Goal: Task Accomplishment & Management: Complete application form

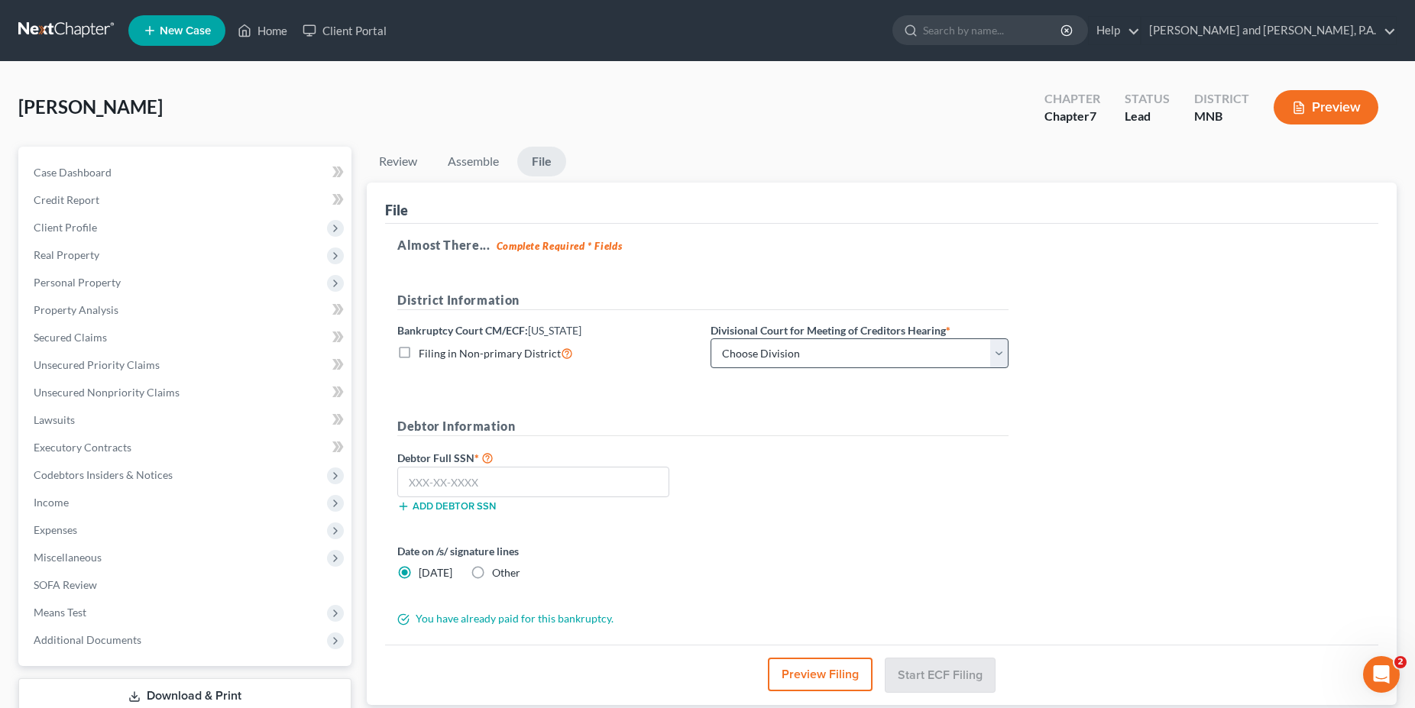
click at [711, 339] on select "Choose Division Duluth Duluth/ [GEOGRAPHIC_DATA][PERSON_NAME]* [GEOGRAPHIC_DATA…" at bounding box center [860, 354] width 298 height 31
click option "[GEOGRAPHIC_DATA]" at bounding box center [0, 0] width 0 height 0
select select "4"
click at [461, 477] on input "text" at bounding box center [533, 482] width 272 height 31
type input "7"
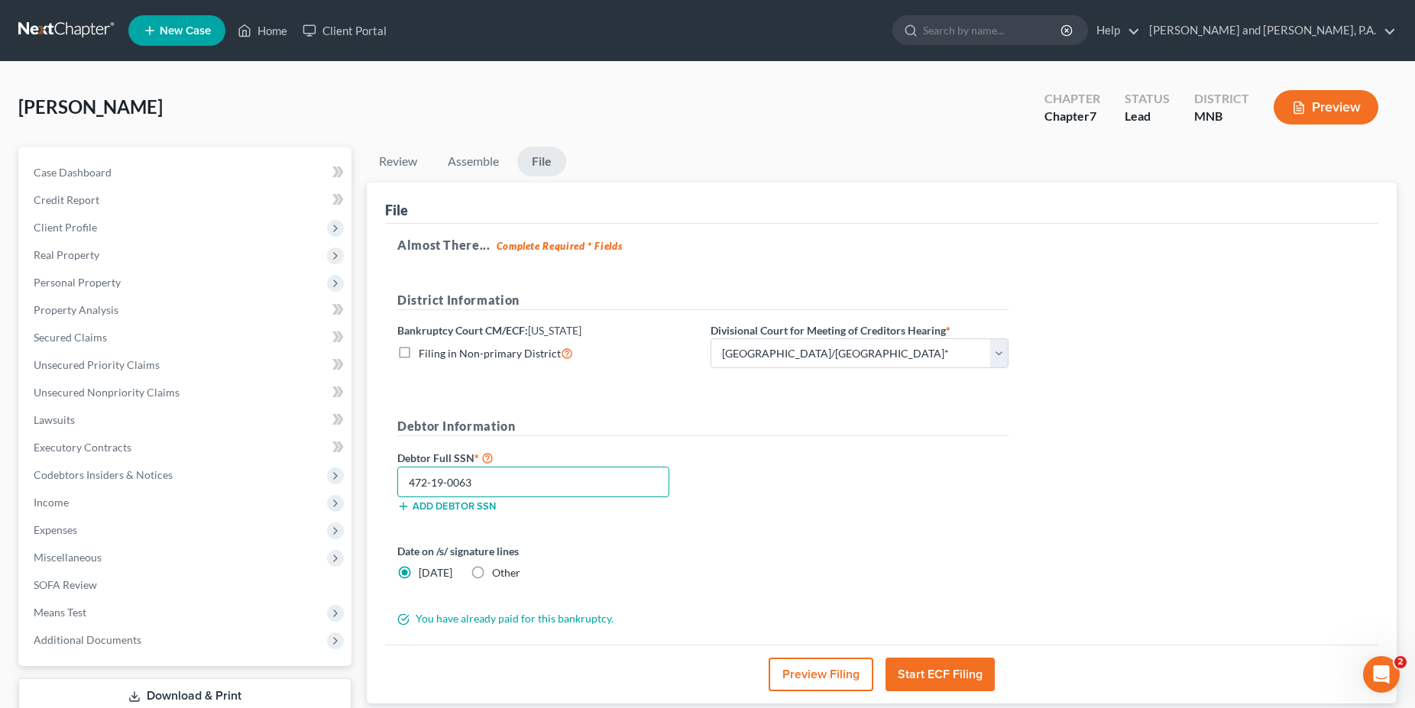
type input "472-19-0063"
click at [943, 675] on button "Start ECF Filing" at bounding box center [940, 675] width 109 height 34
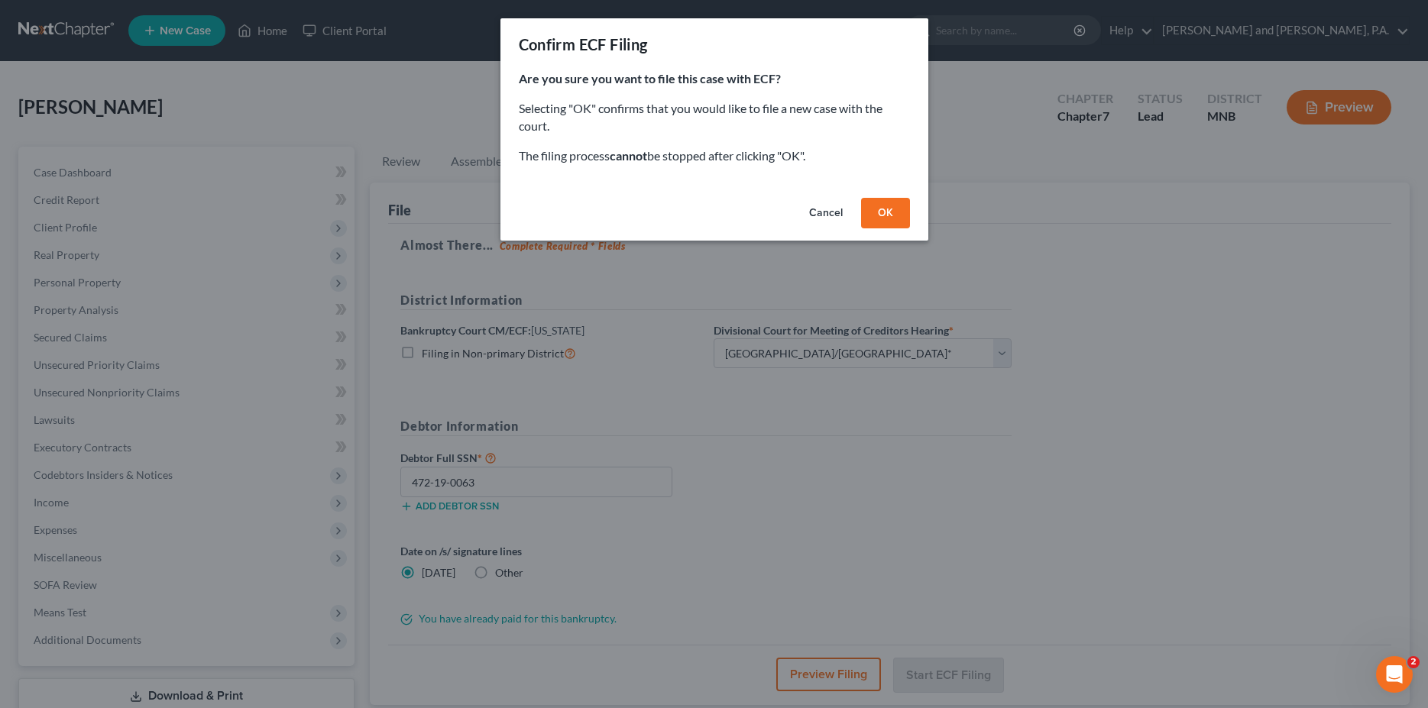
click at [886, 206] on button "OK" at bounding box center [885, 213] width 49 height 31
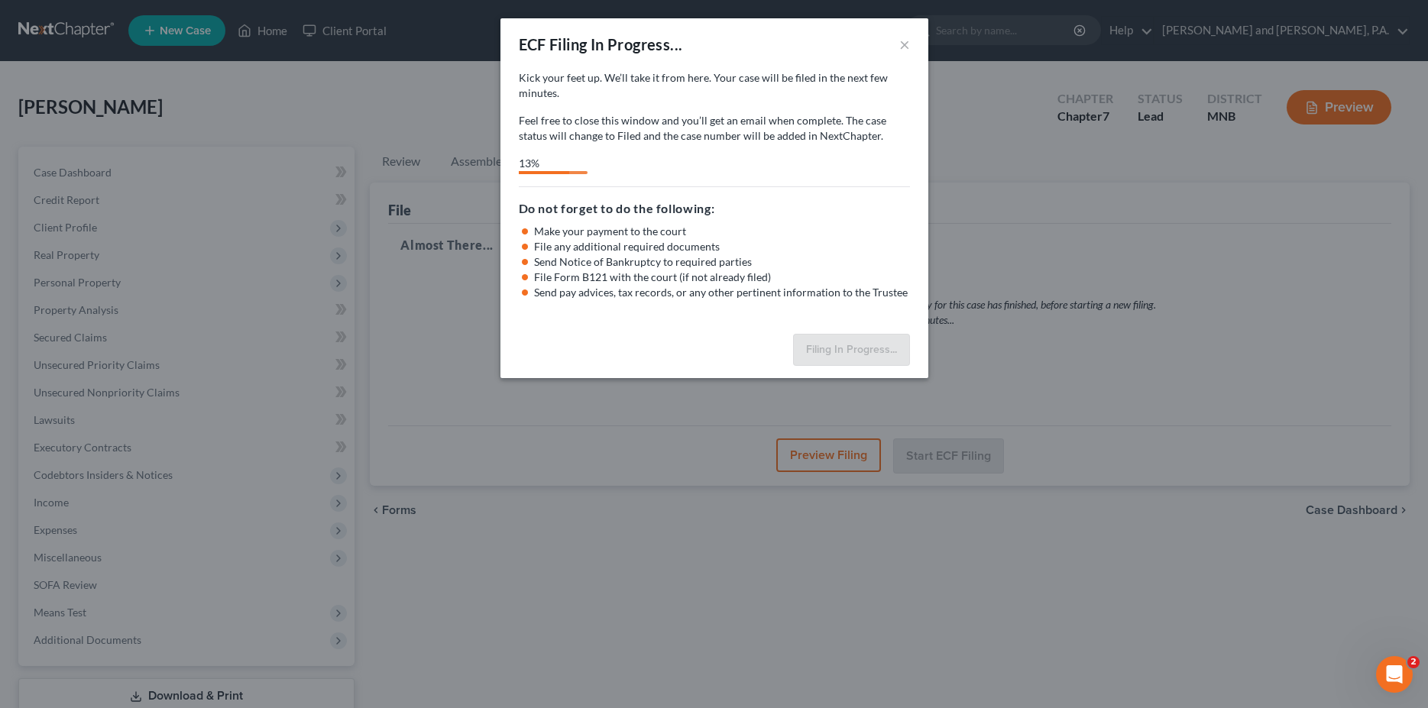
select select "4"
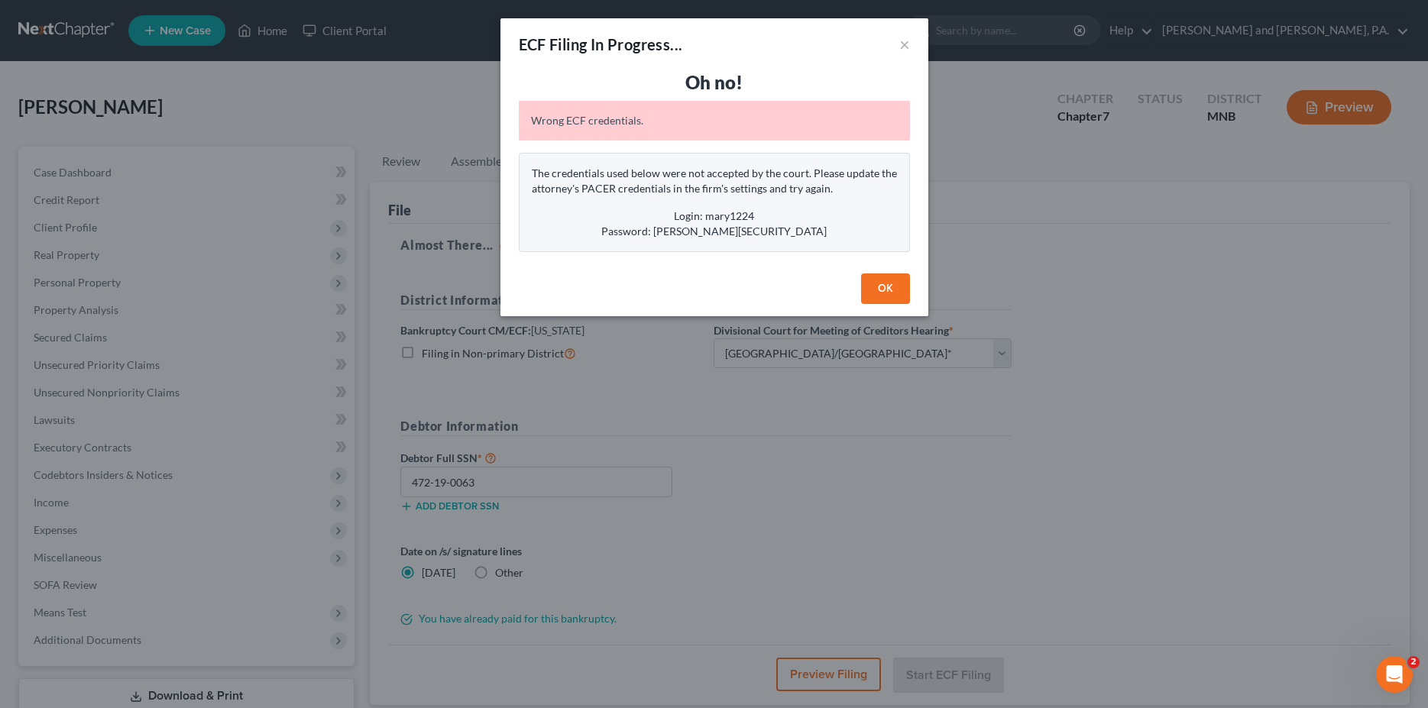
click at [881, 287] on button "OK" at bounding box center [885, 289] width 49 height 31
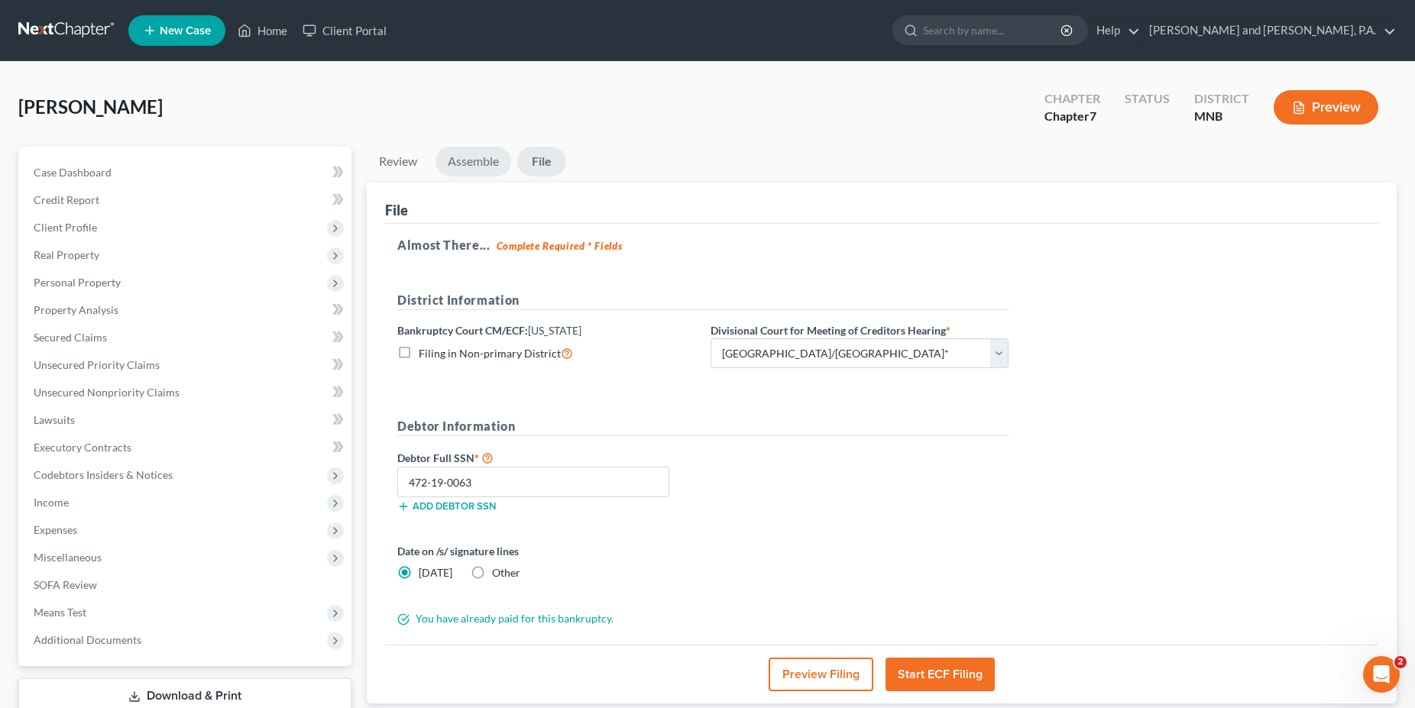
click at [474, 161] on link "Assemble" at bounding box center [474, 162] width 76 height 30
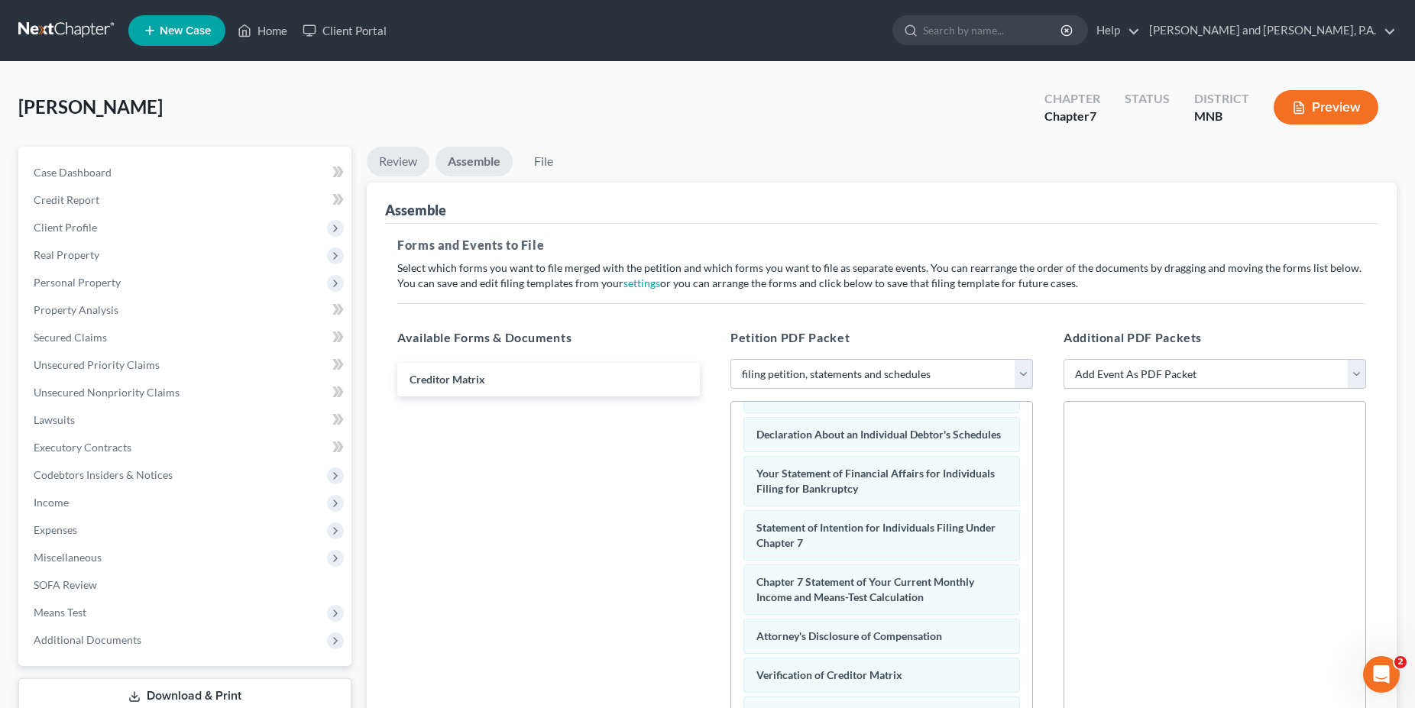
click at [414, 163] on link "Review" at bounding box center [398, 162] width 63 height 30
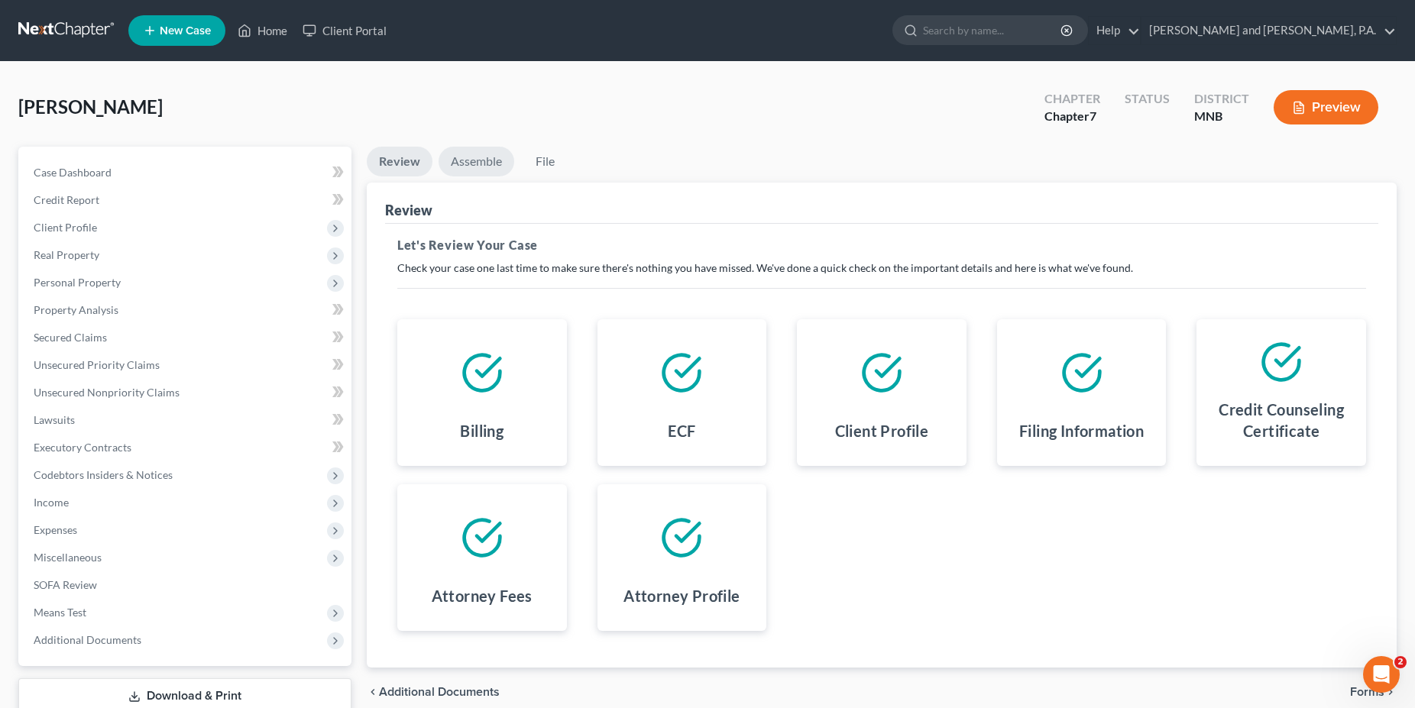
click at [458, 164] on link "Assemble" at bounding box center [477, 162] width 76 height 30
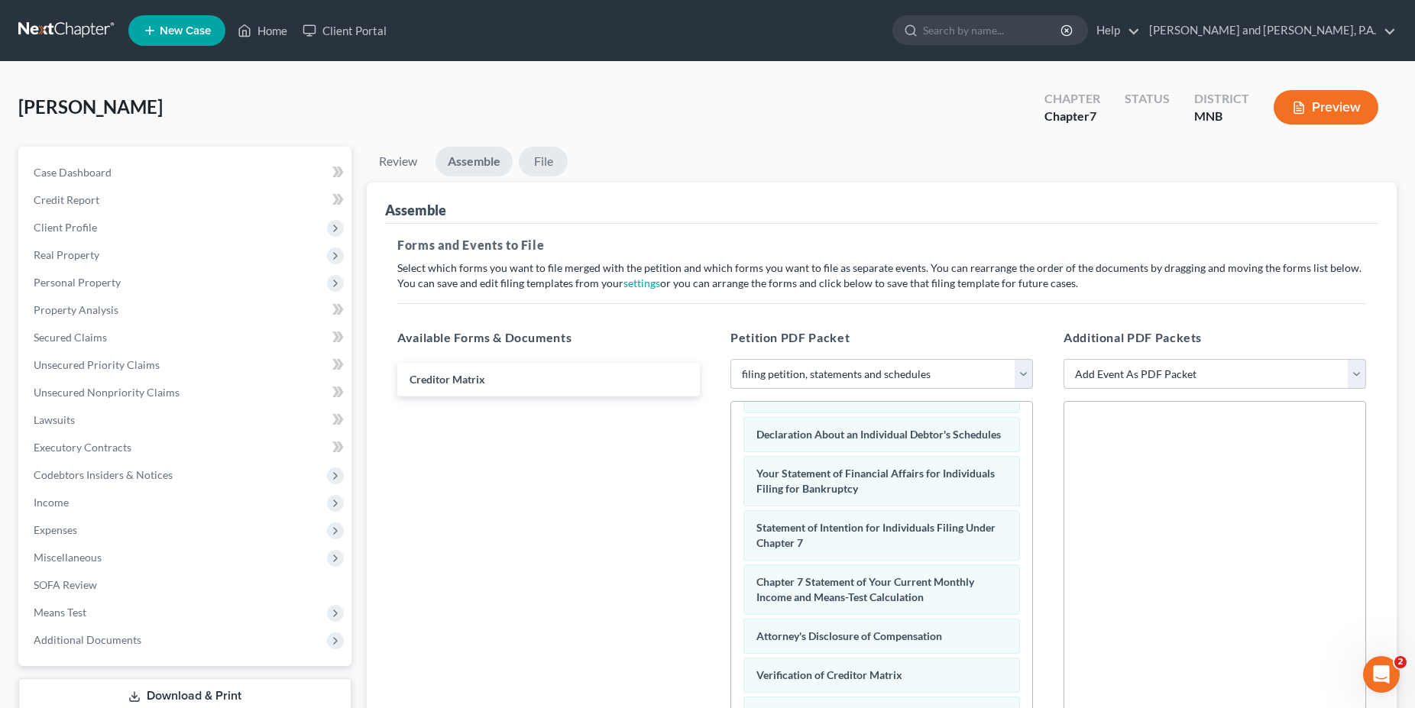
click at [552, 160] on link "File" at bounding box center [543, 162] width 49 height 30
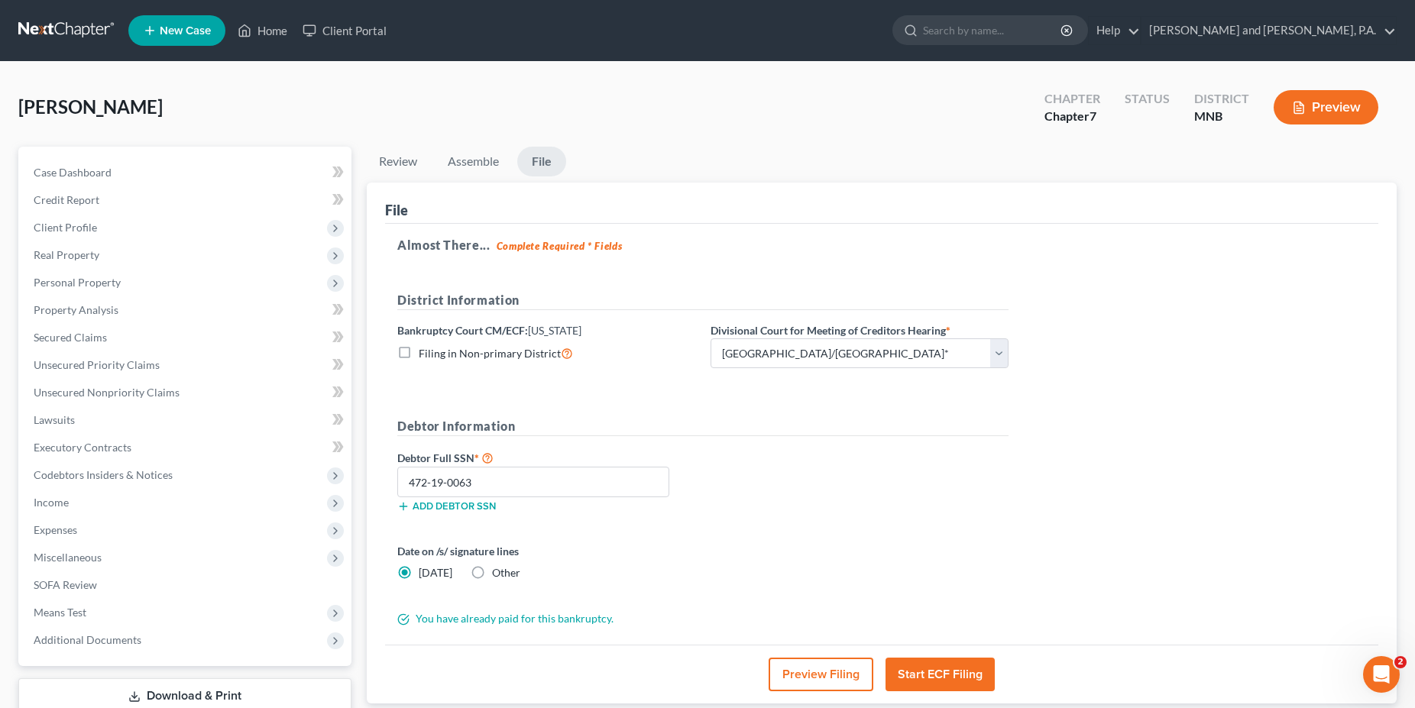
scroll to position [102, 0]
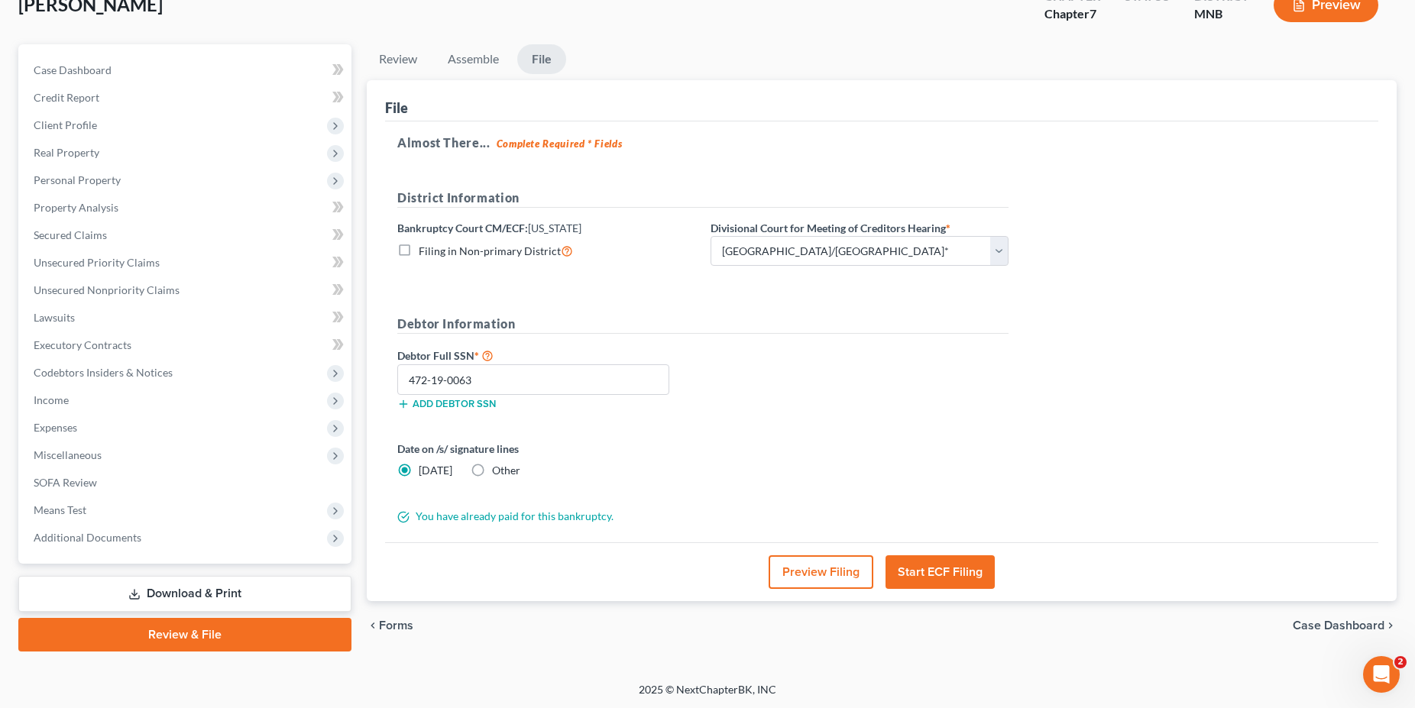
click at [912, 566] on button "Start ECF Filing" at bounding box center [940, 573] width 109 height 34
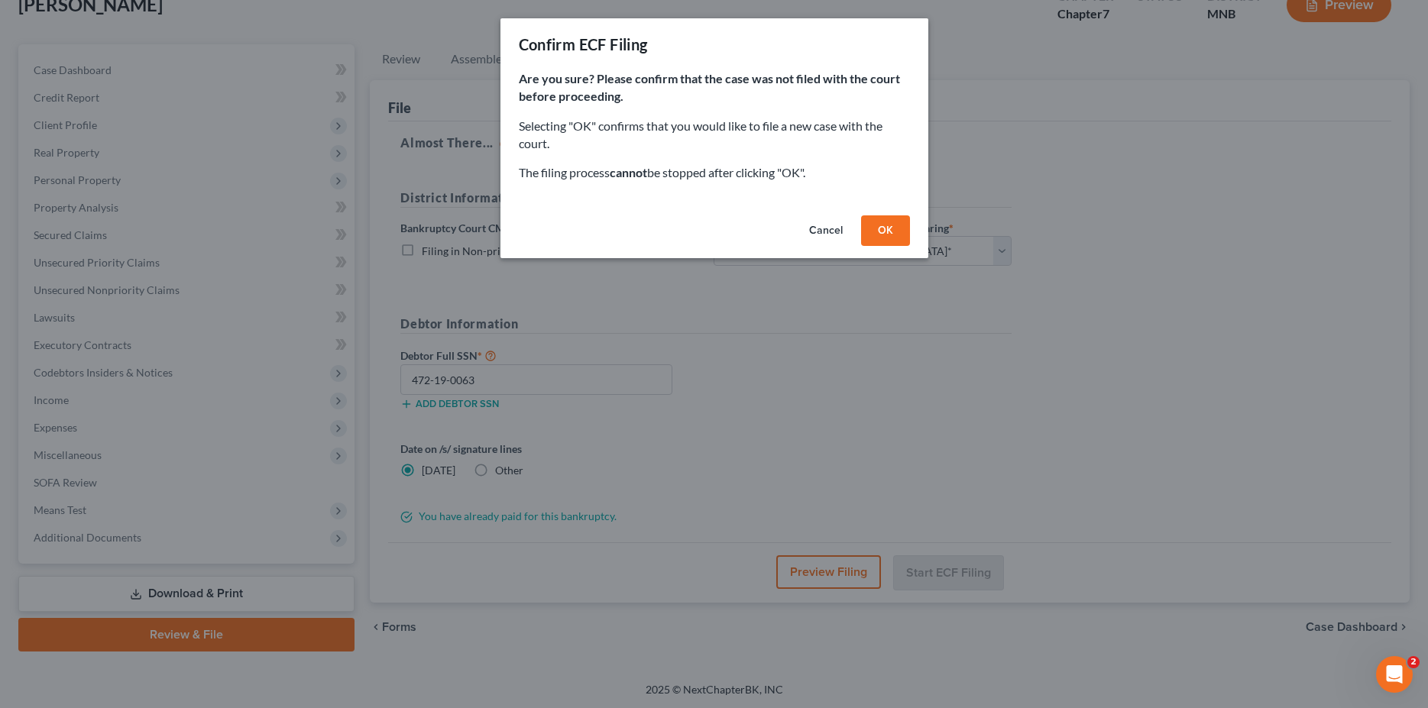
click at [880, 234] on button "OK" at bounding box center [885, 231] width 49 height 31
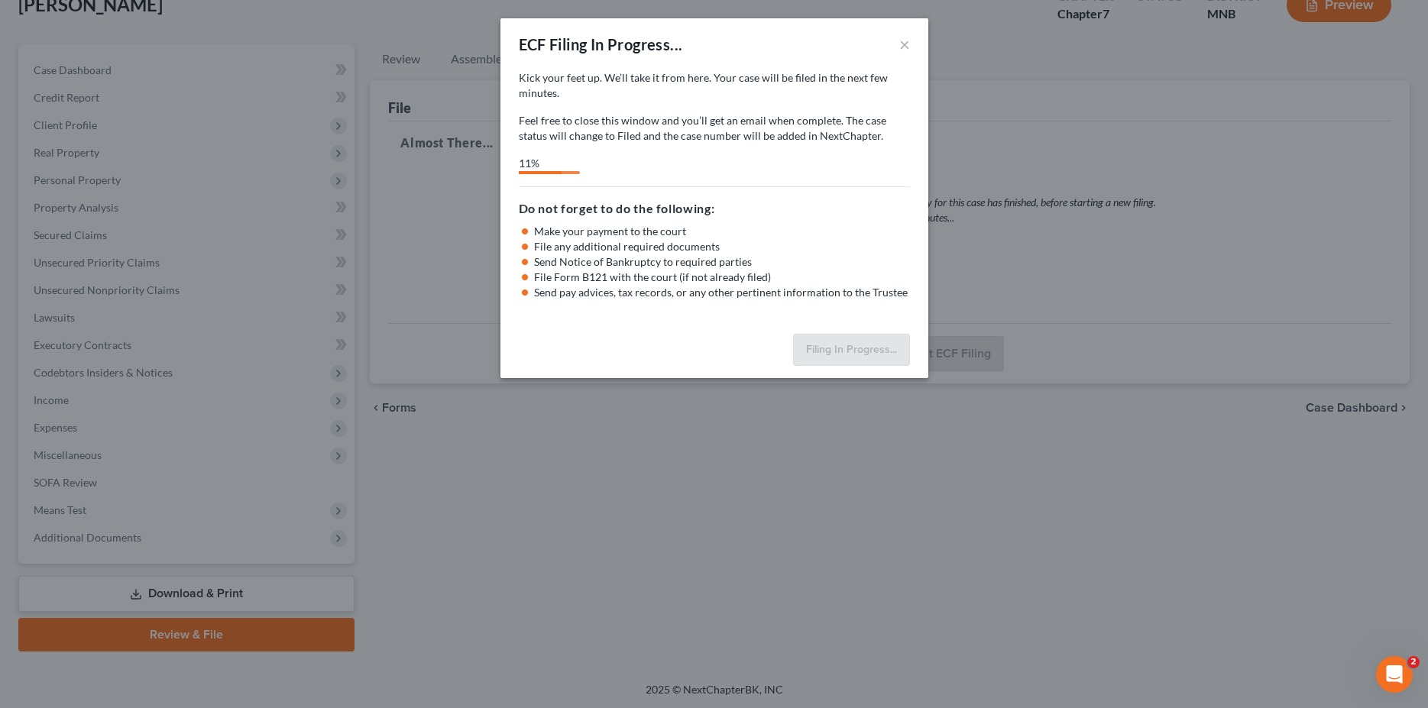
select select "4"
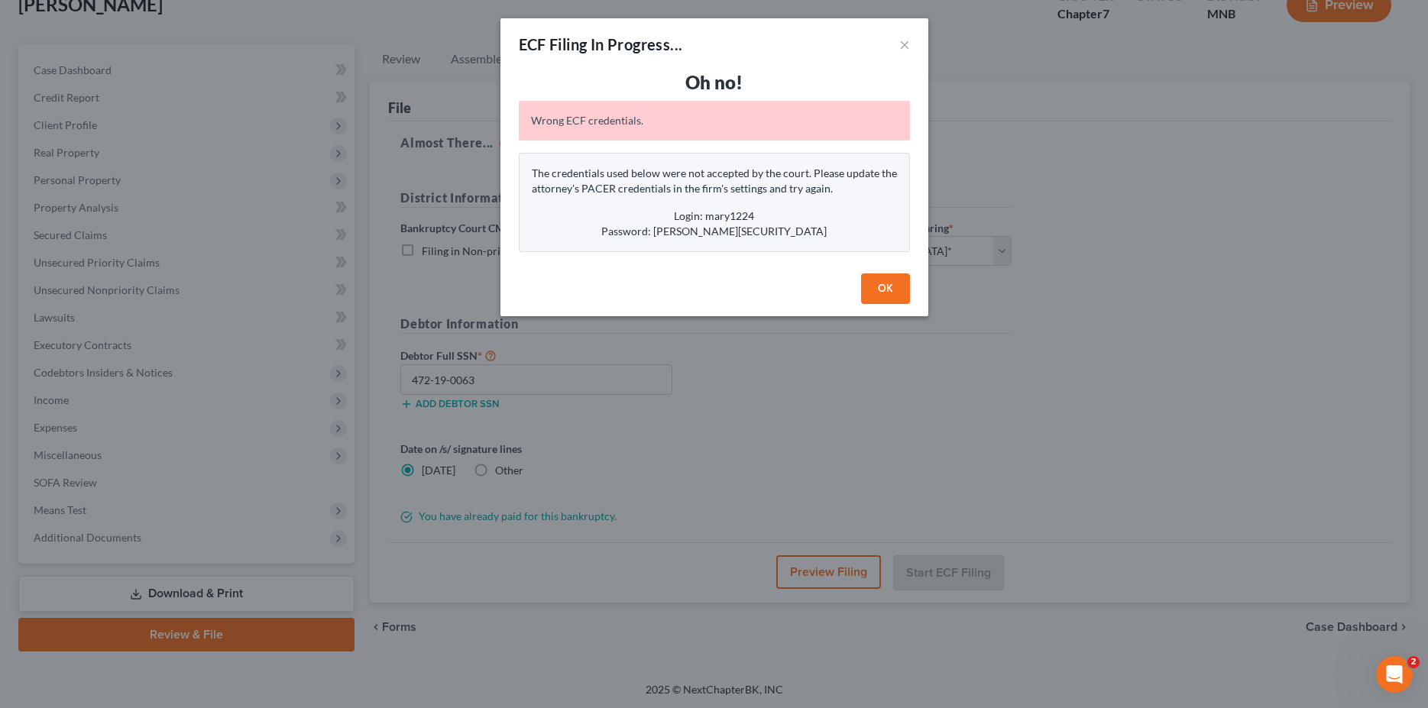
click at [886, 284] on button "OK" at bounding box center [885, 289] width 49 height 31
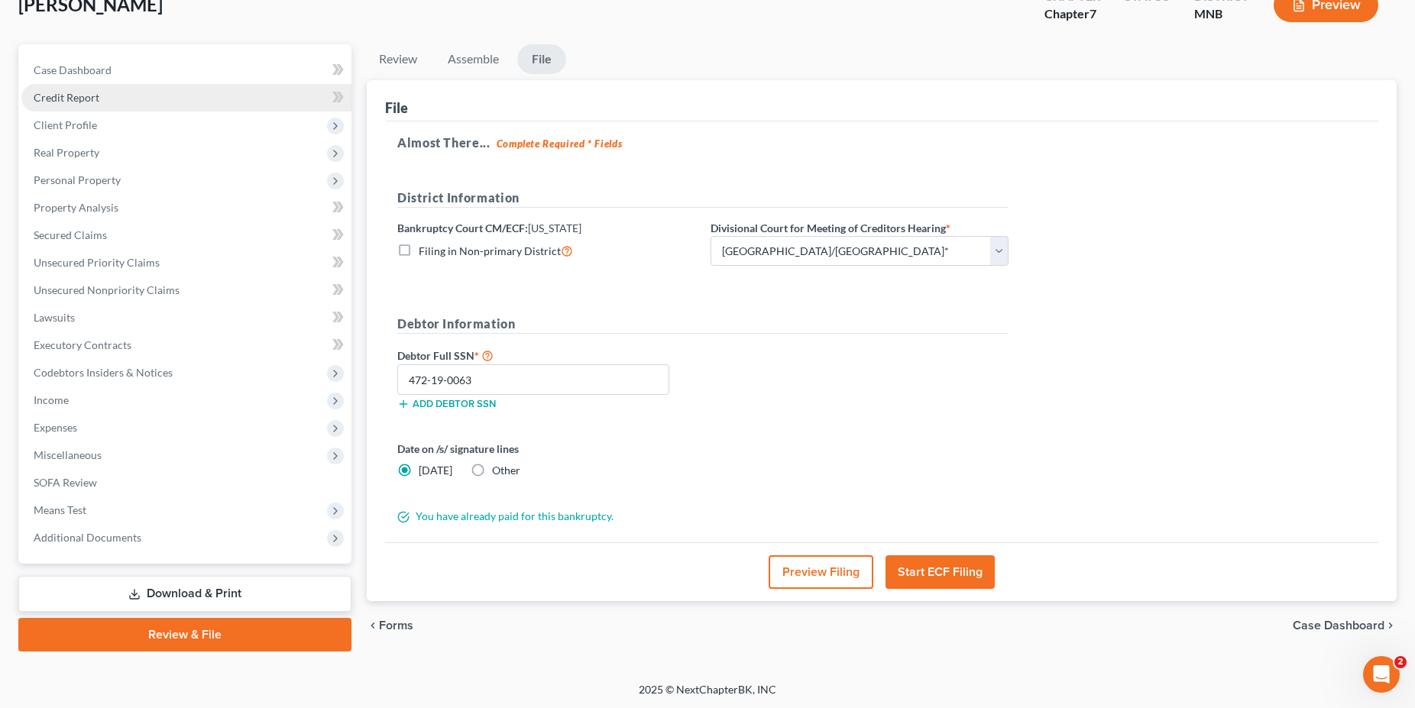
scroll to position [0, 0]
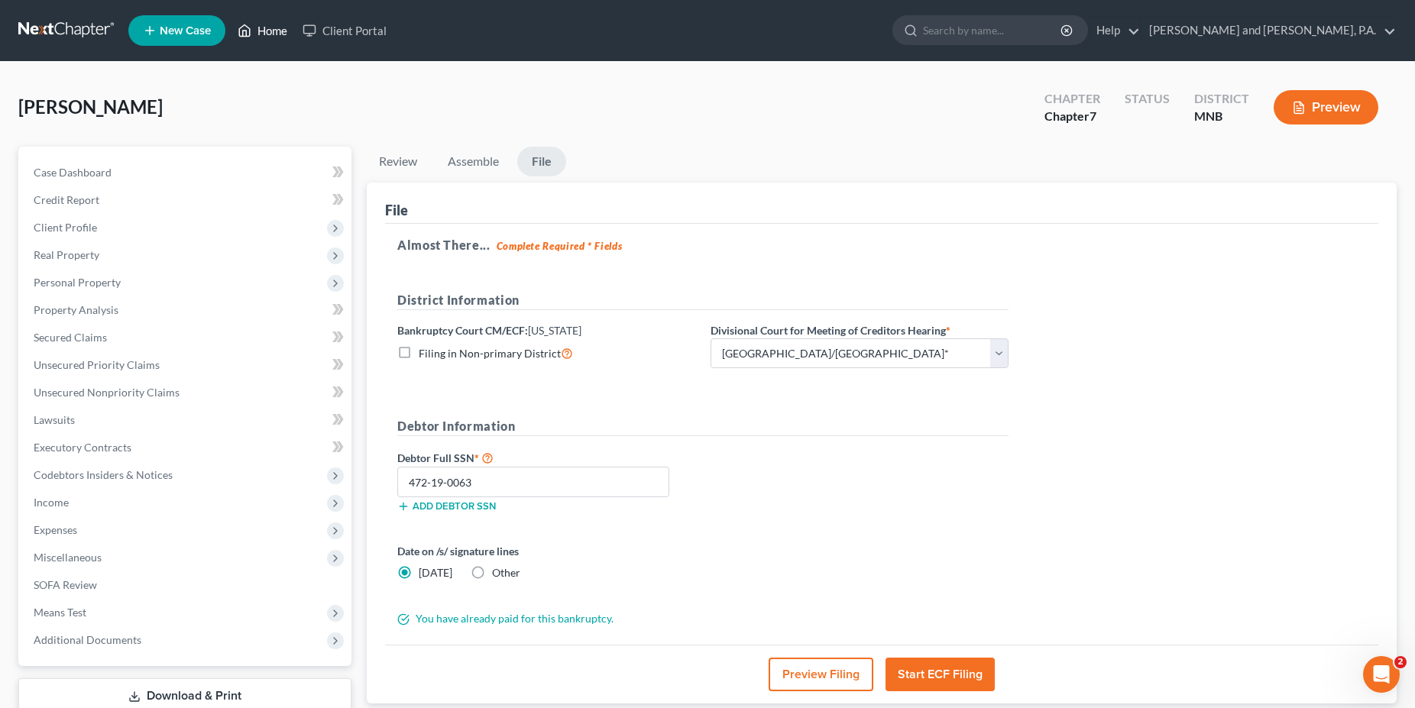
click at [264, 27] on link "Home" at bounding box center [262, 31] width 65 height 28
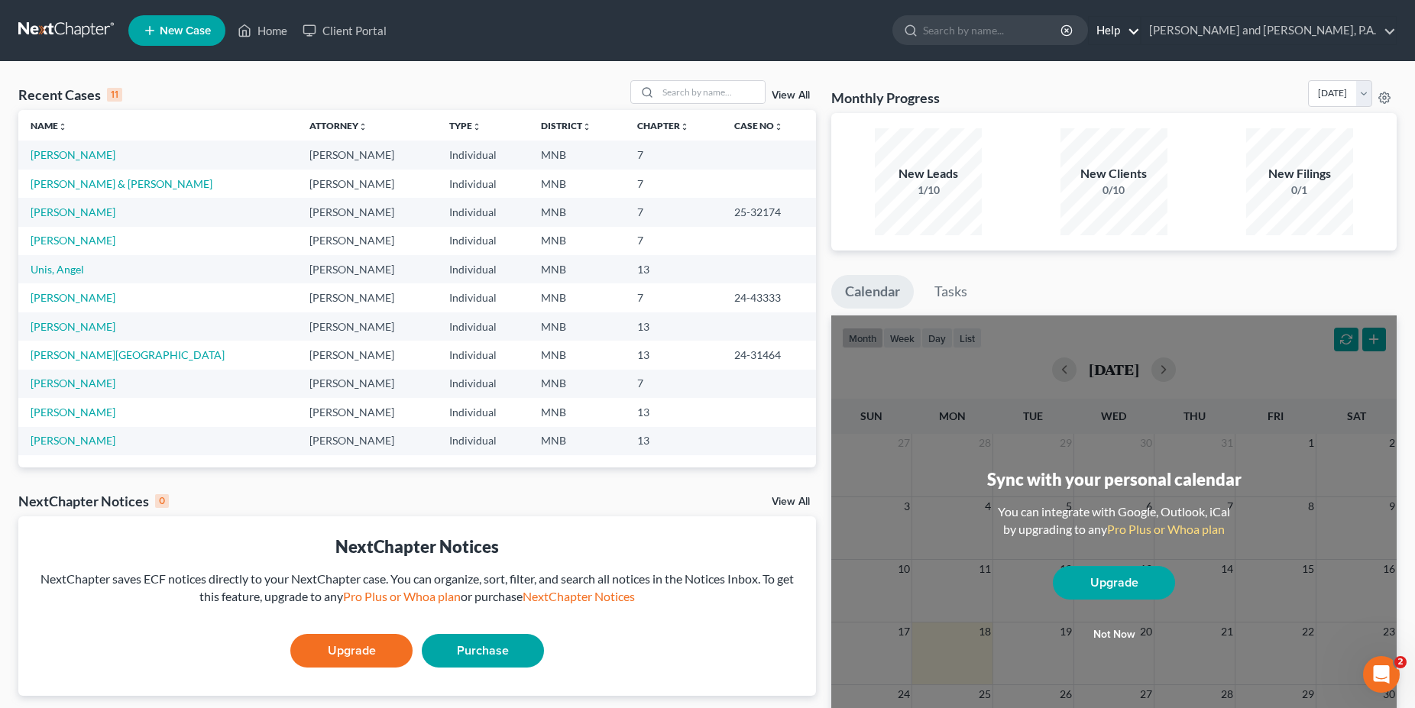
click at [1140, 33] on link "Help" at bounding box center [1114, 31] width 51 height 28
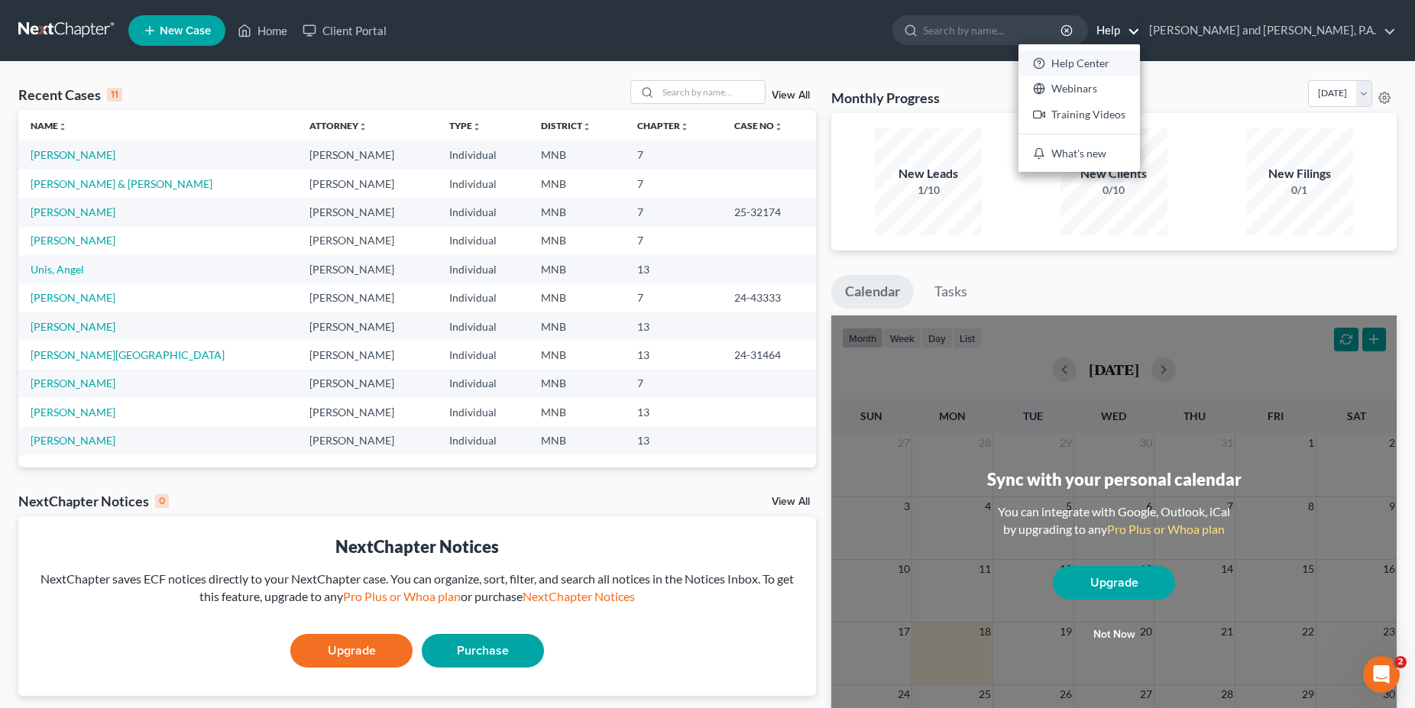
click at [1140, 66] on link "Help Center" at bounding box center [1080, 63] width 122 height 26
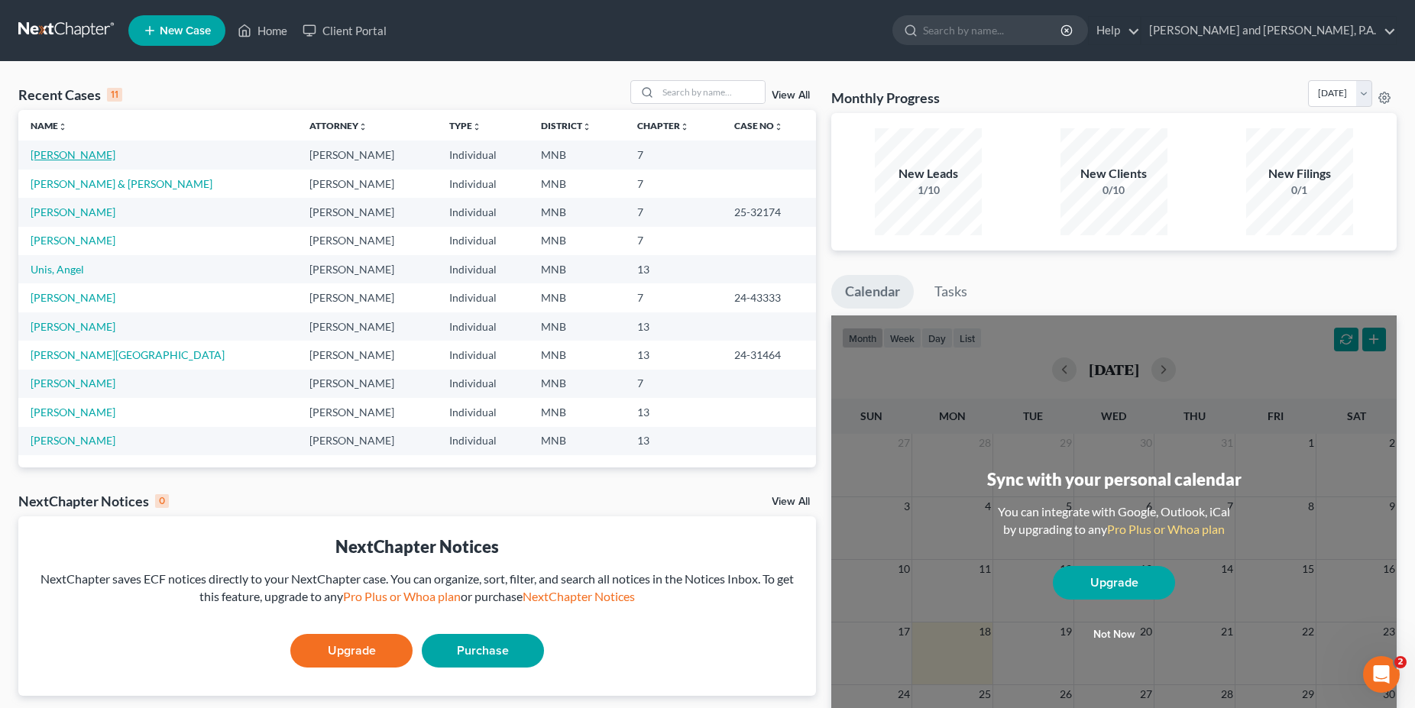
click at [41, 156] on link "[PERSON_NAME]" at bounding box center [73, 154] width 85 height 13
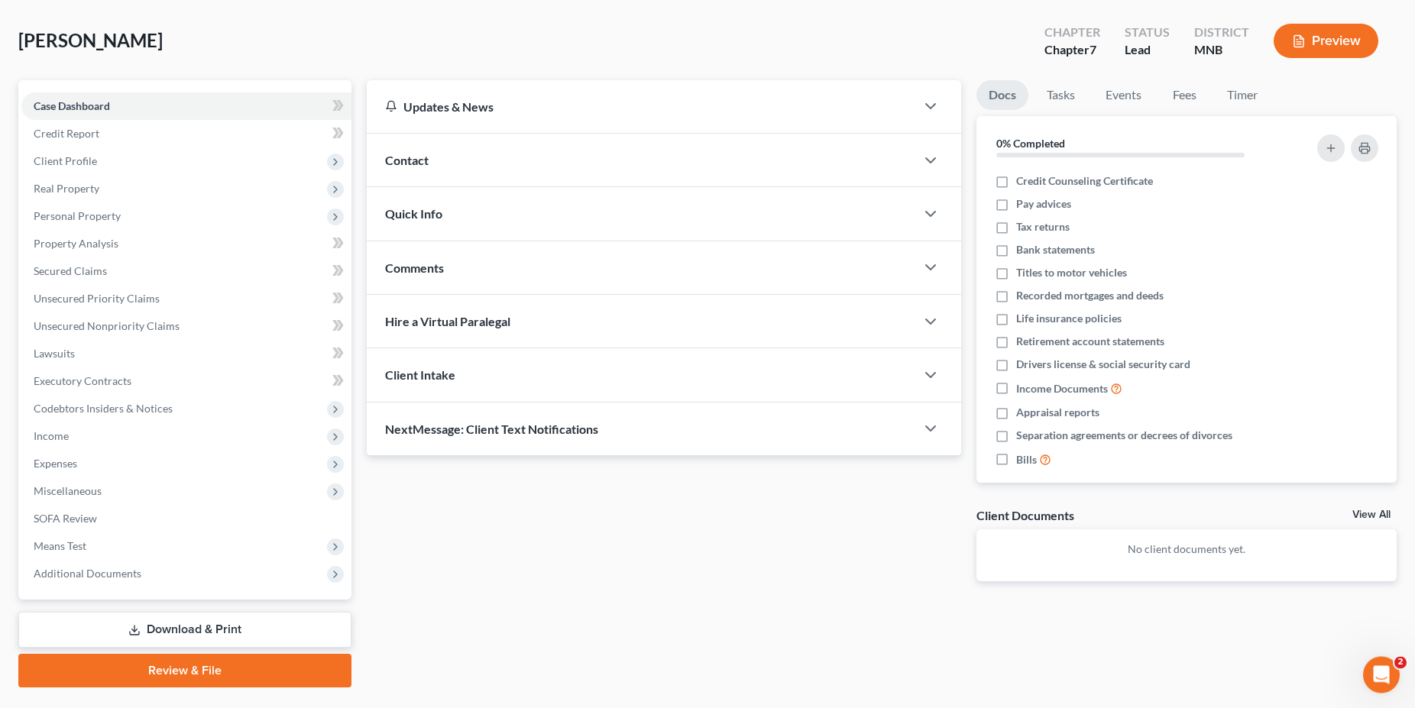
scroll to position [102, 0]
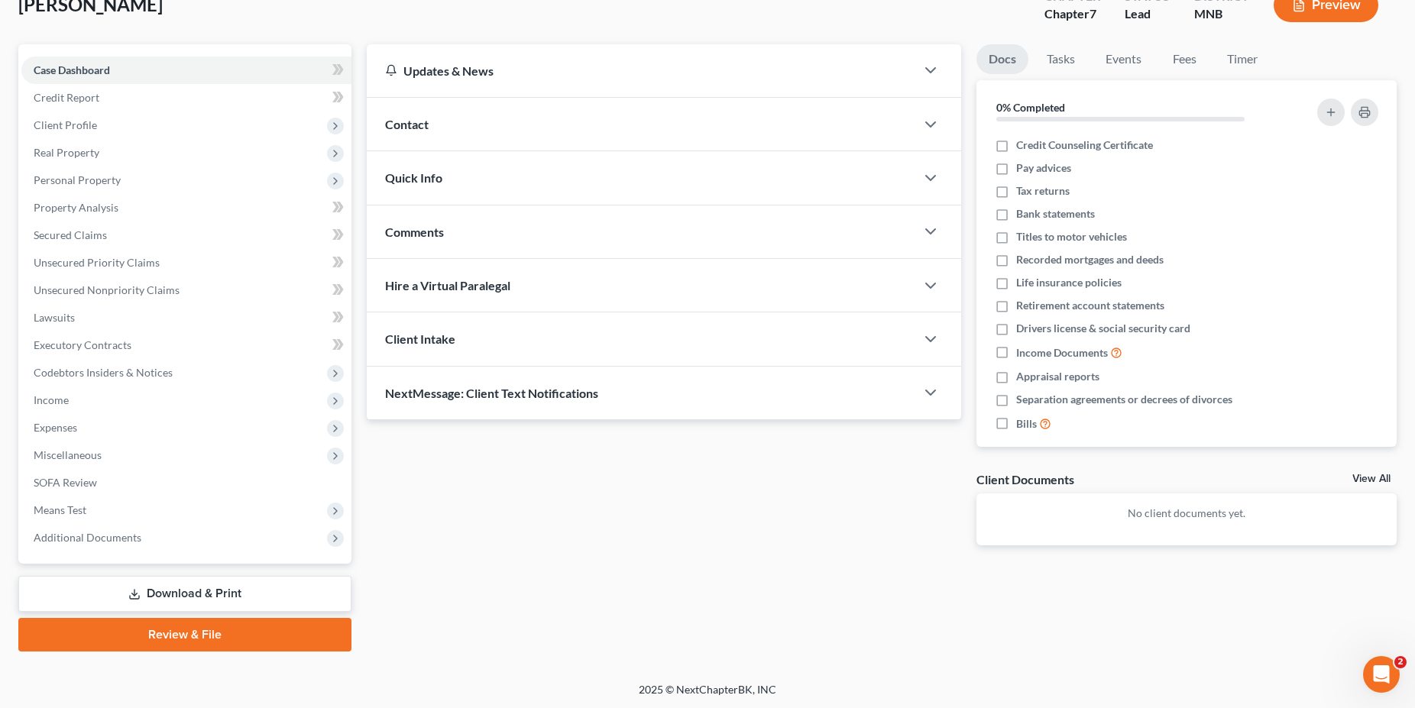
click at [194, 631] on link "Review & File" at bounding box center [184, 635] width 333 height 34
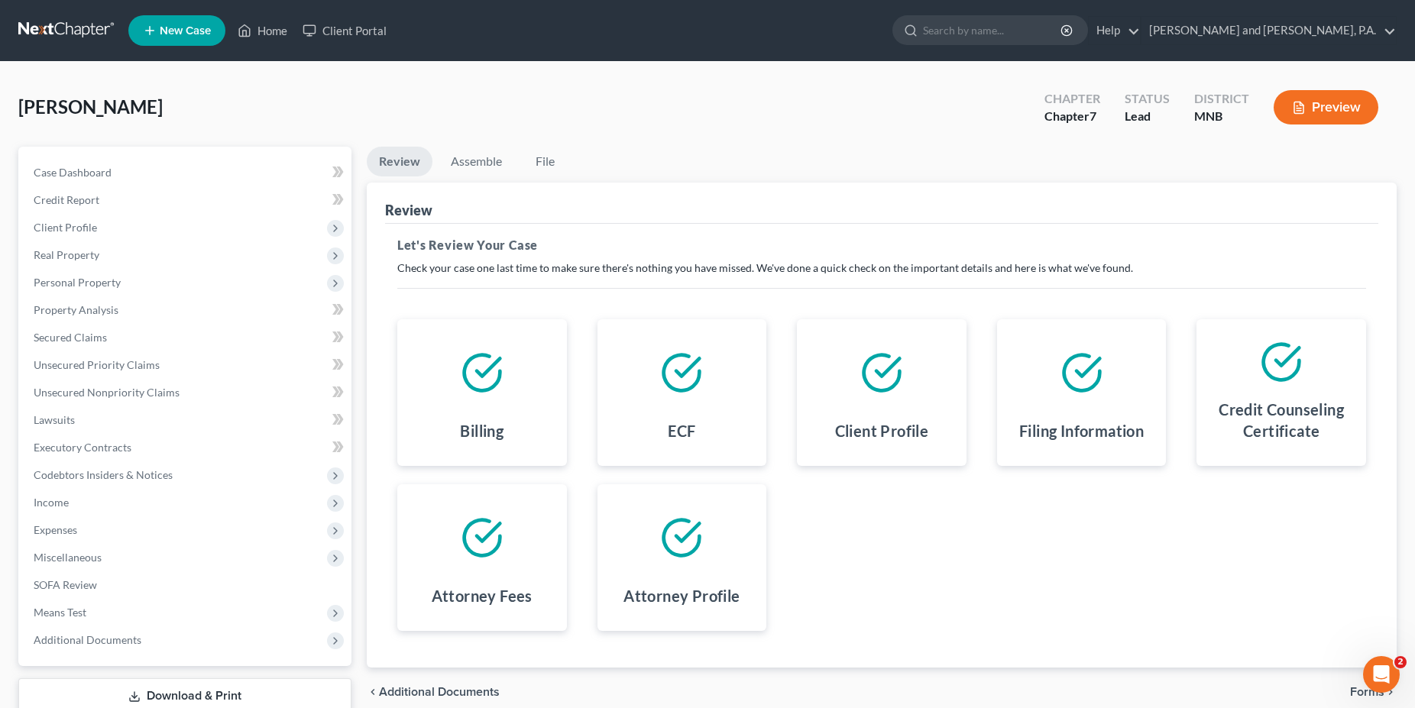
click at [690, 378] on icon at bounding box center [681, 373] width 43 height 43
click at [685, 384] on icon at bounding box center [681, 373] width 43 height 43
click at [1078, 418] on div "Filing Information" at bounding box center [1082, 434] width 145 height 40
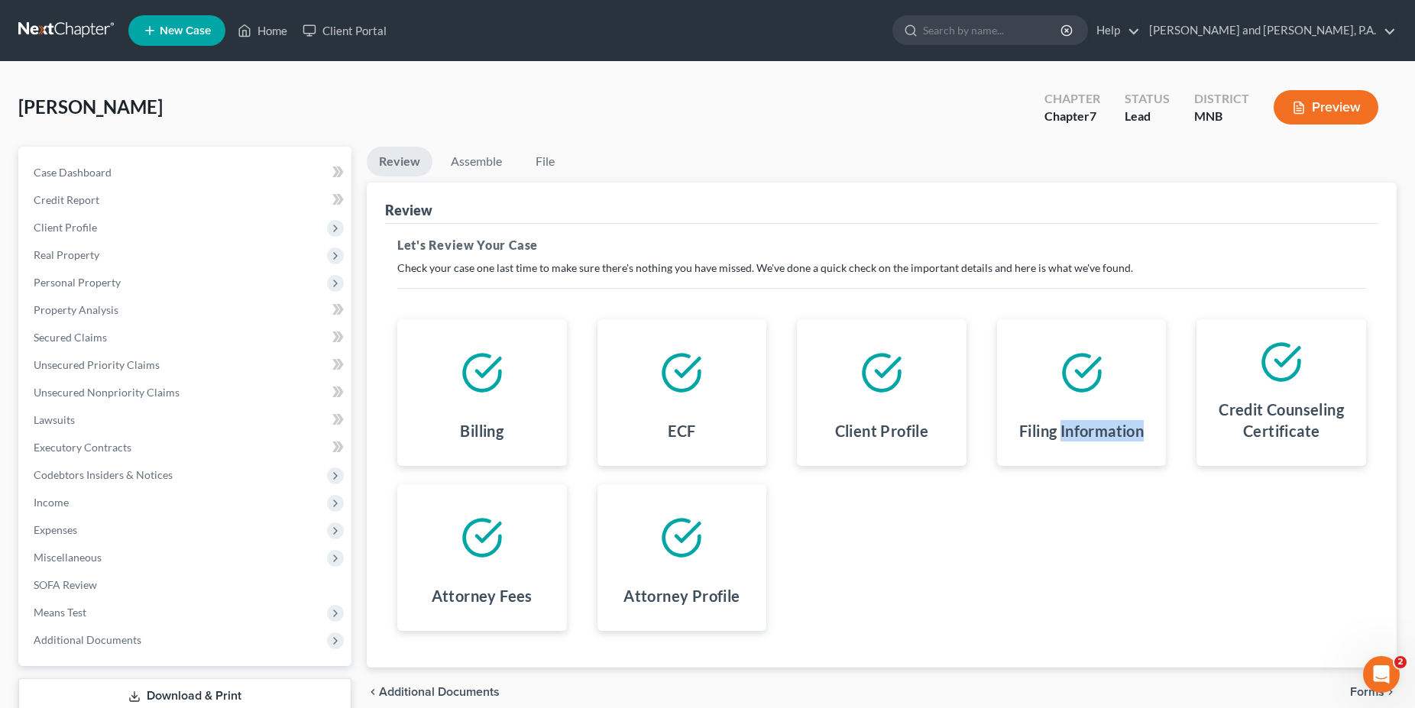
click at [1078, 417] on div "Filing Information" at bounding box center [1082, 434] width 145 height 40
drag, startPoint x: 967, startPoint y: 556, endPoint x: 966, endPoint y: 547, distance: 8.5
click at [967, 551] on div "Billing ECF Client Profile Filing Information Credit Counseling Certificate Att…" at bounding box center [882, 475] width 1000 height 348
click at [479, 164] on link "Assemble" at bounding box center [477, 162] width 76 height 30
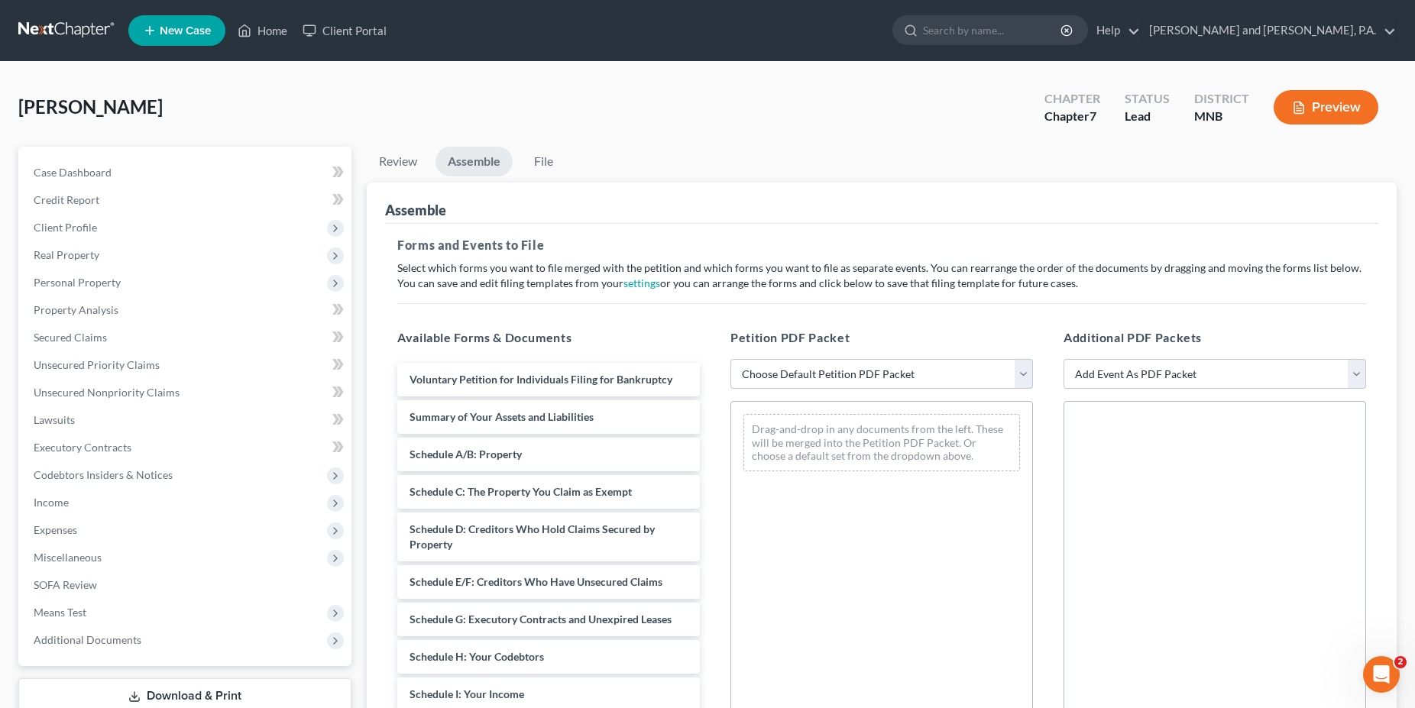
click at [731, 359] on select "Choose Default Petition PDF Packet Emergency Filing (Voluntary Petition and Cre…" at bounding box center [882, 374] width 303 height 31
select select "2"
click option "filing petition, statements and schedules" at bounding box center [0, 0] width 0 height 0
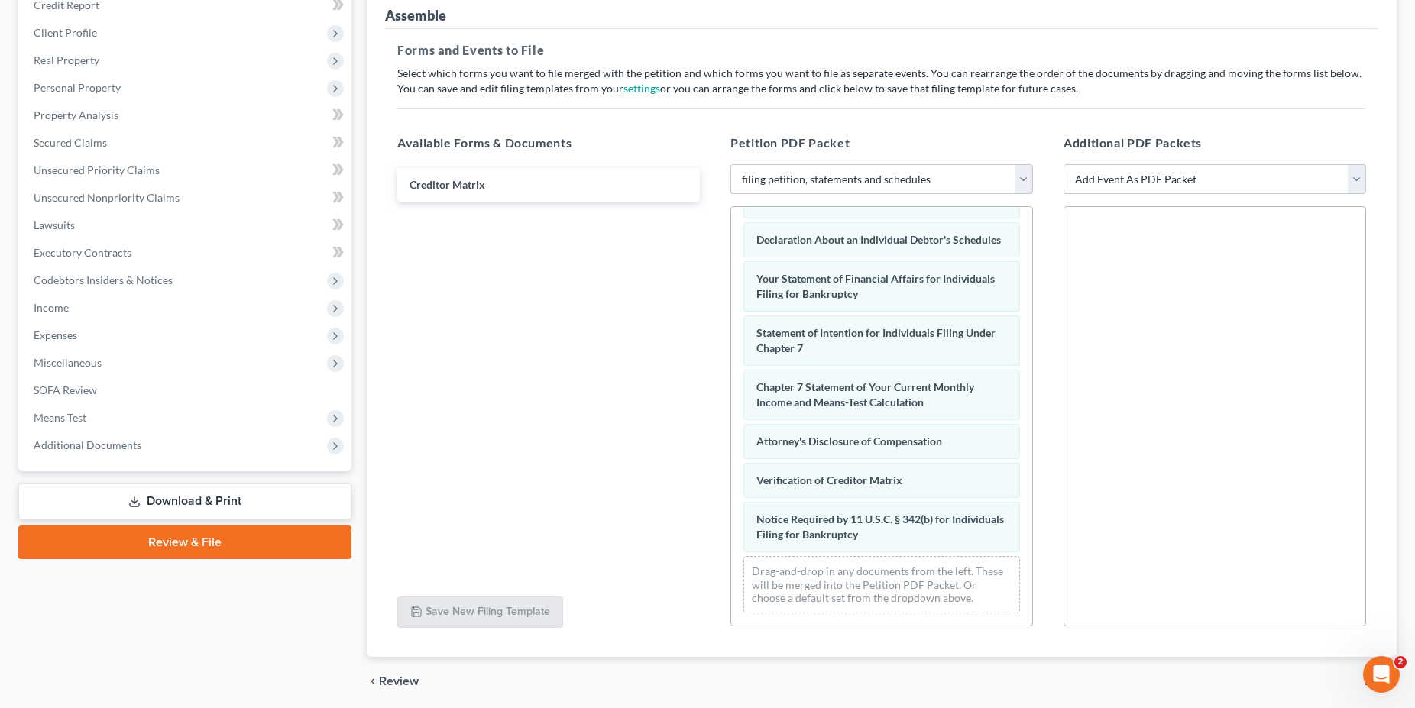
scroll to position [250, 0]
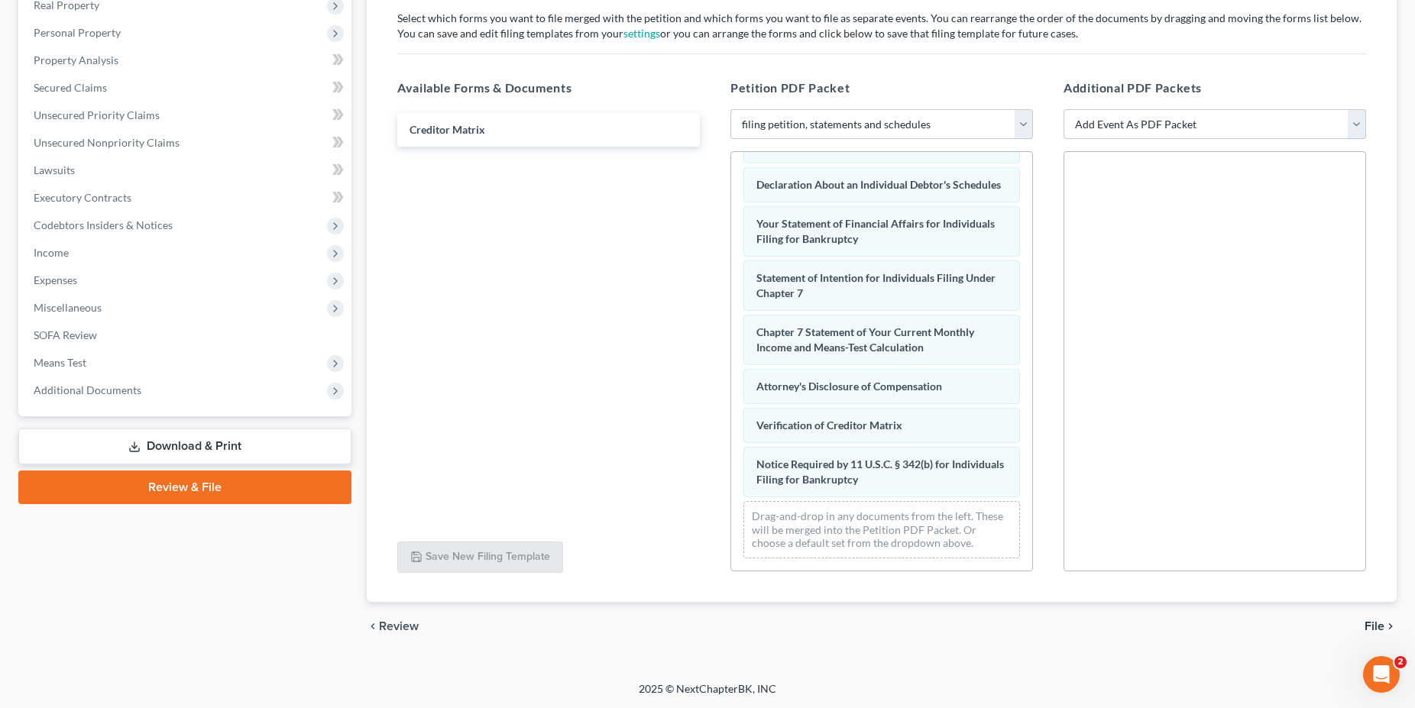
click at [1384, 624] on span "File" at bounding box center [1375, 627] width 20 height 12
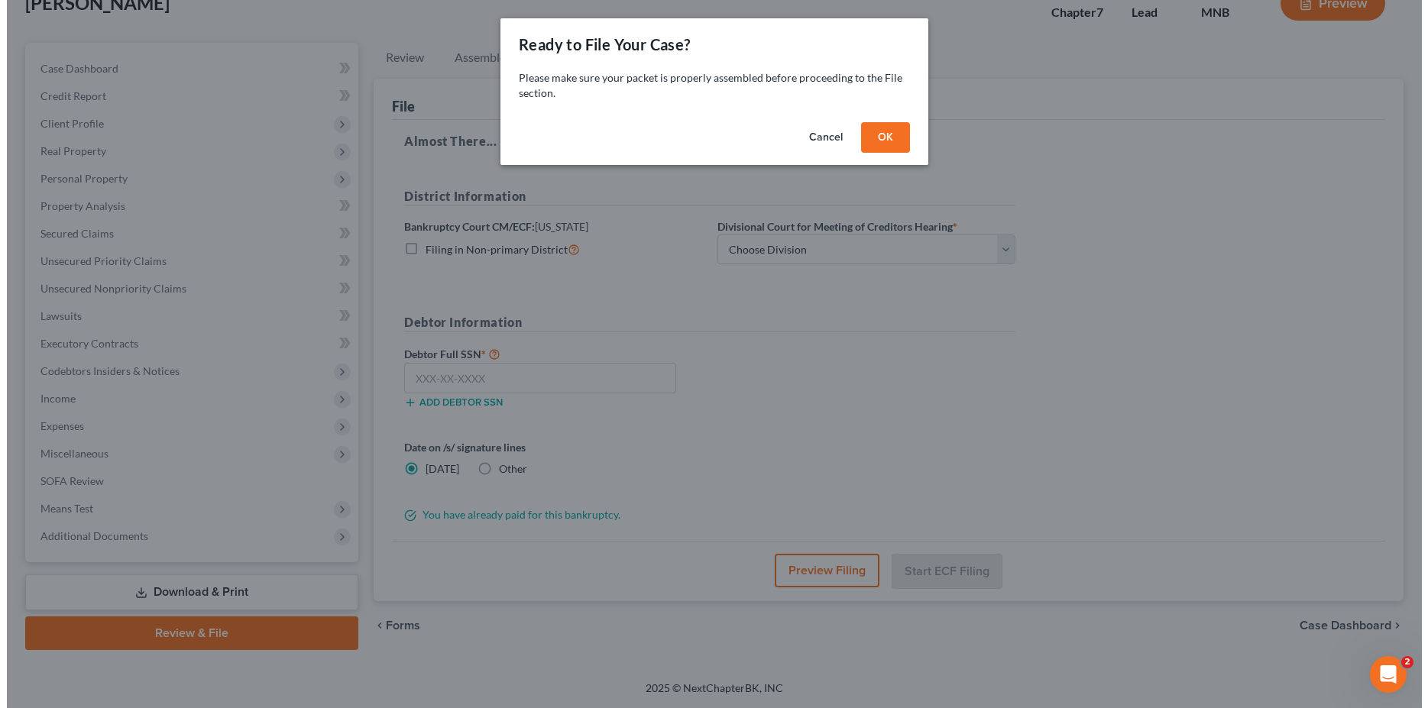
scroll to position [103, 0]
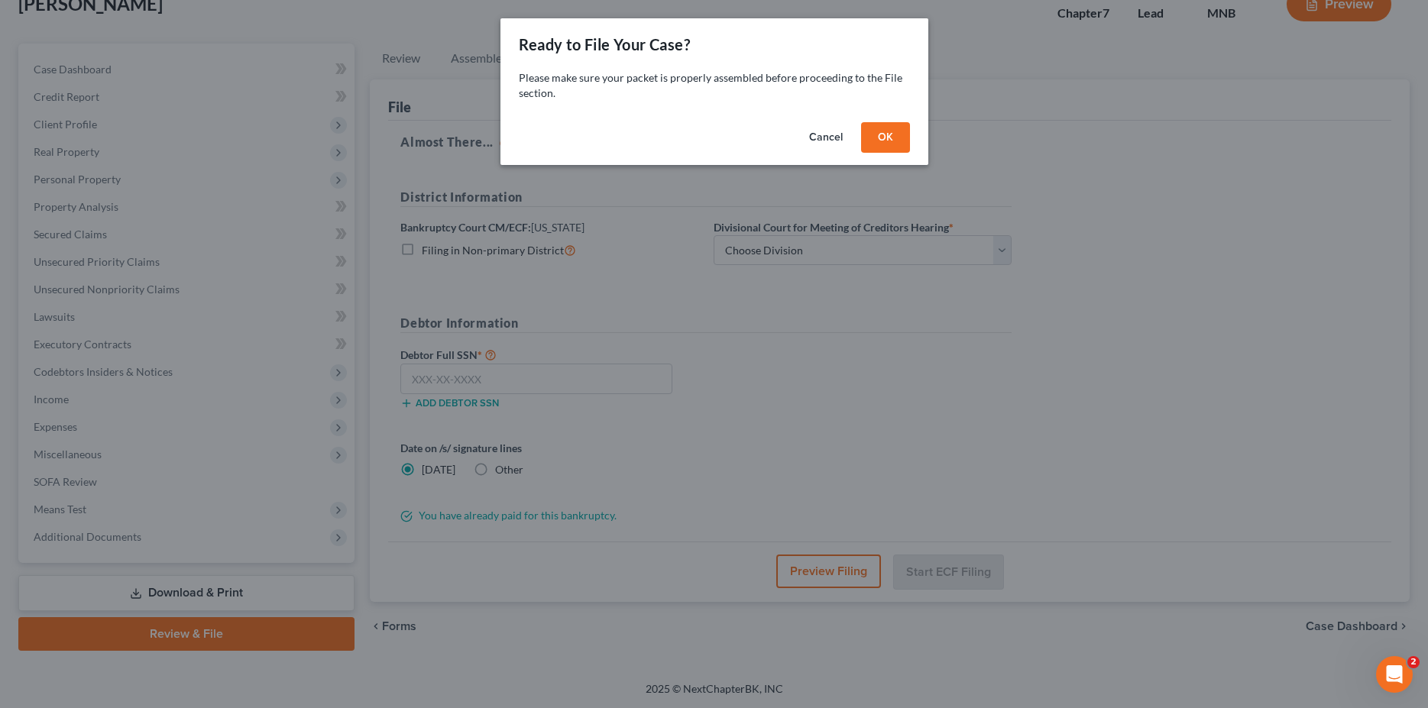
drag, startPoint x: 824, startPoint y: 139, endPoint x: 934, endPoint y: 197, distance: 124.4
click at [934, 197] on div "Ready to File Your Case? Please make sure your packet is properly assembled bef…" at bounding box center [714, 354] width 1428 height 708
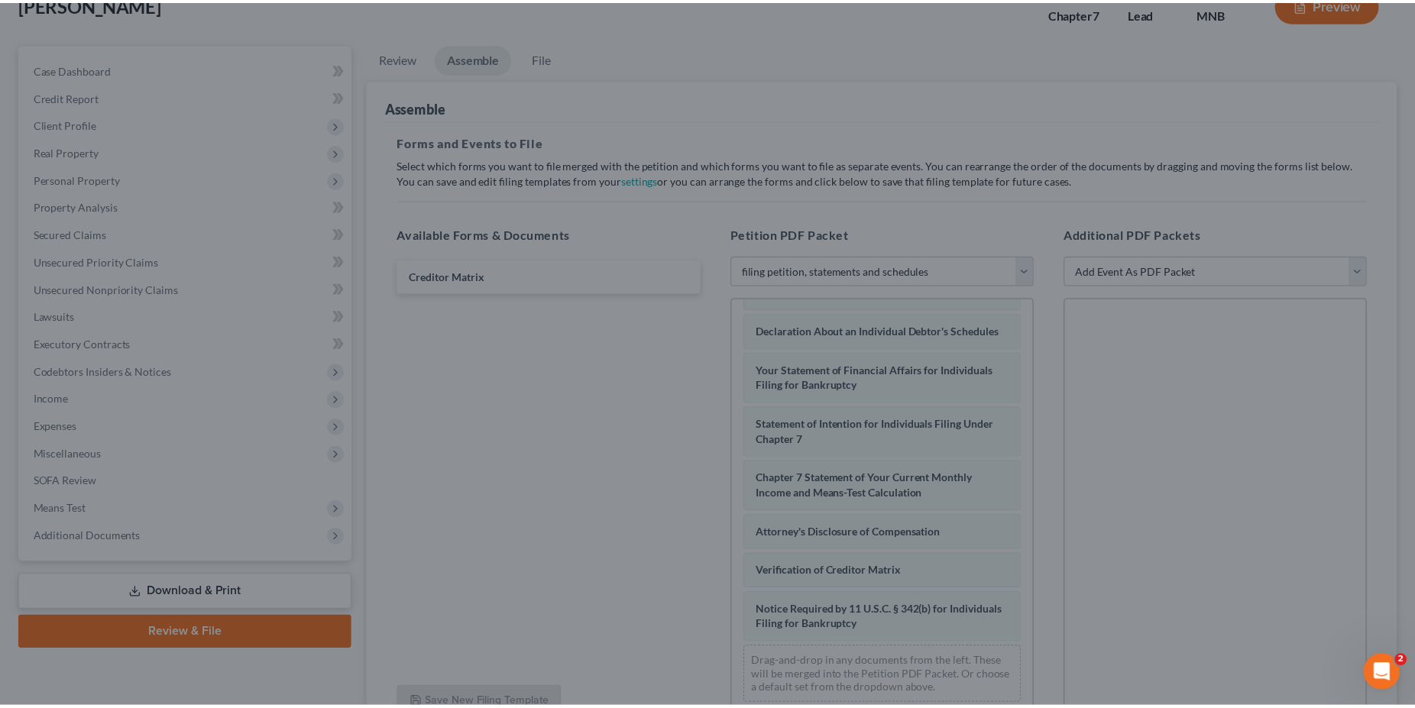
scroll to position [449, 0]
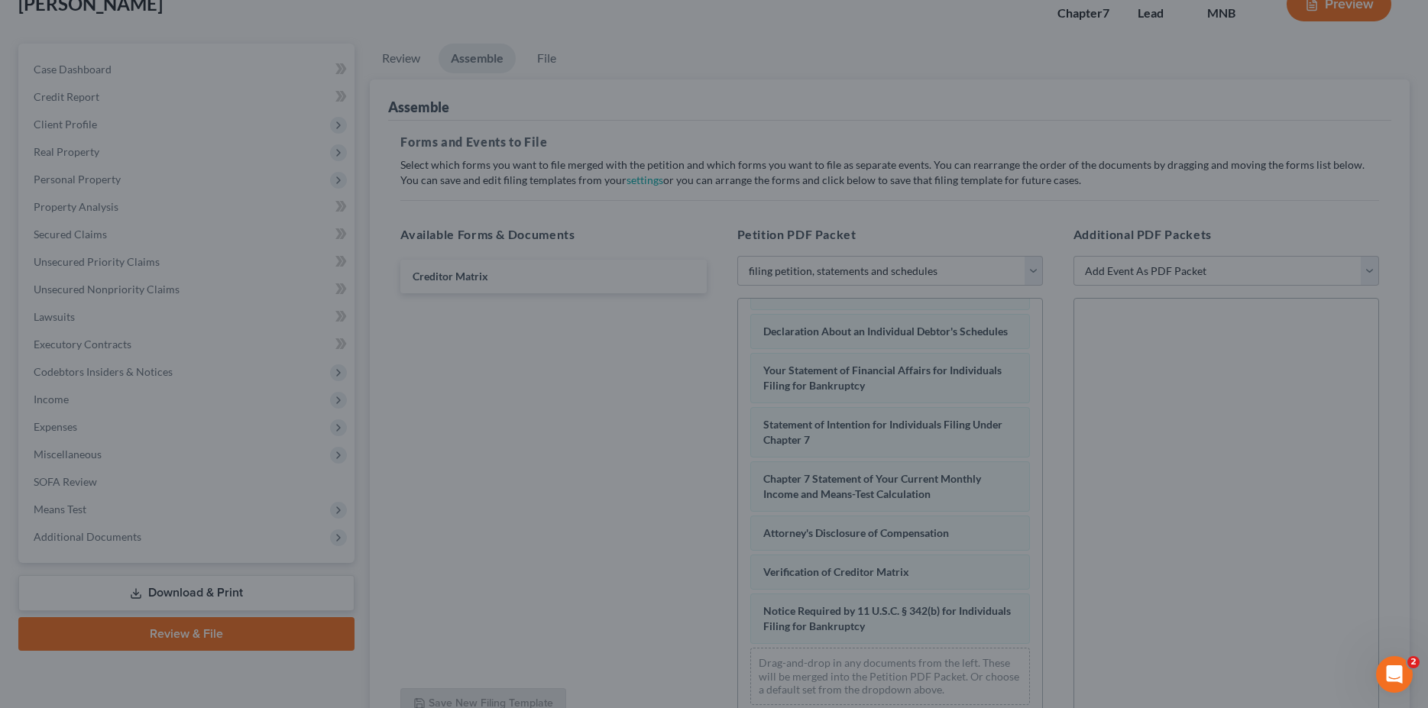
click at [993, 360] on div "Ready to File Your Case? Please make sure your packet is properly assembled bef…" at bounding box center [714, 354] width 1428 height 708
